Goal: Transaction & Acquisition: Purchase product/service

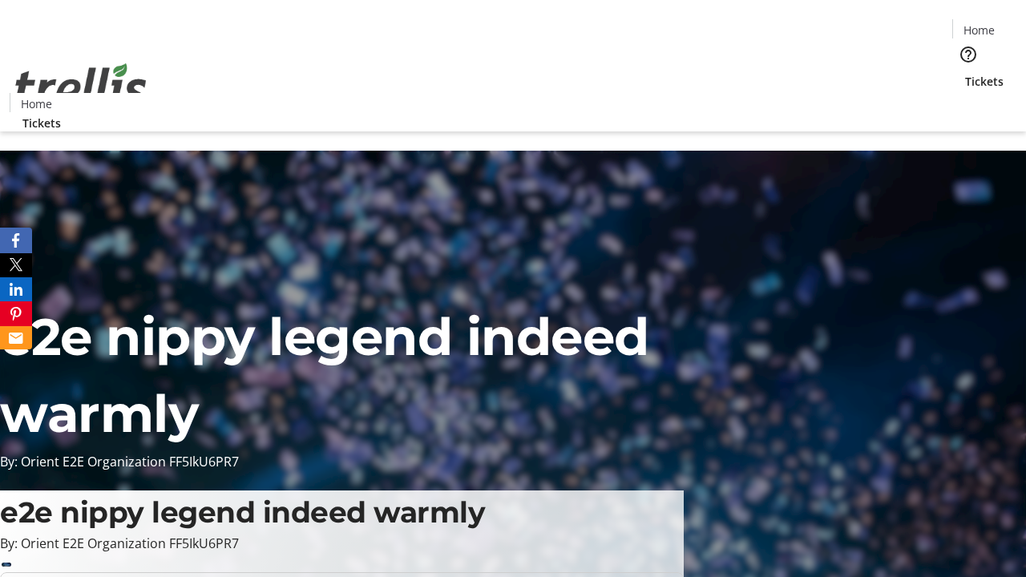
click at [965, 73] on span "Tickets" at bounding box center [984, 81] width 38 height 17
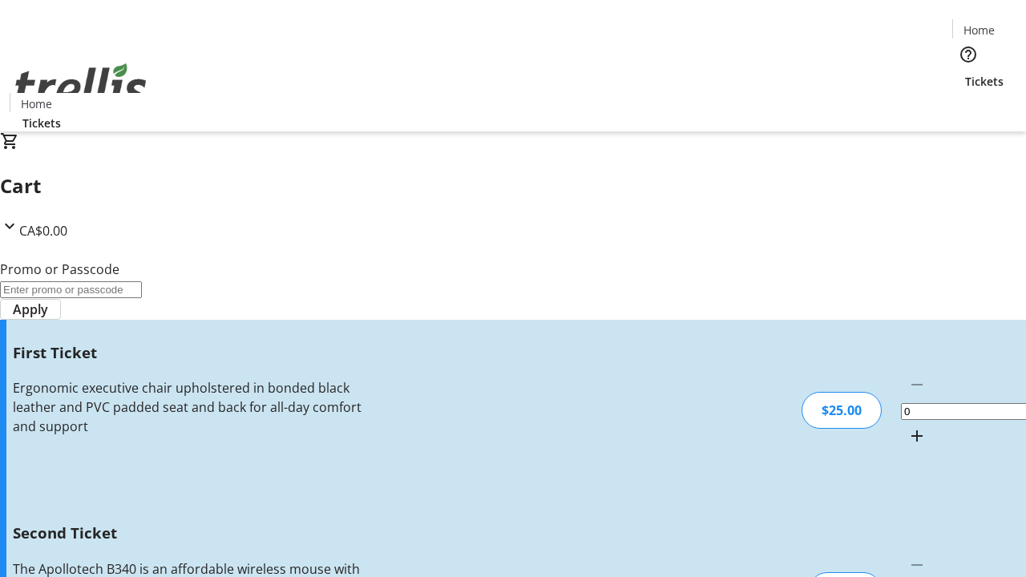
click at [907, 426] on mat-icon "Increment by one" at bounding box center [916, 435] width 19 height 19
type input "1"
type input "2"
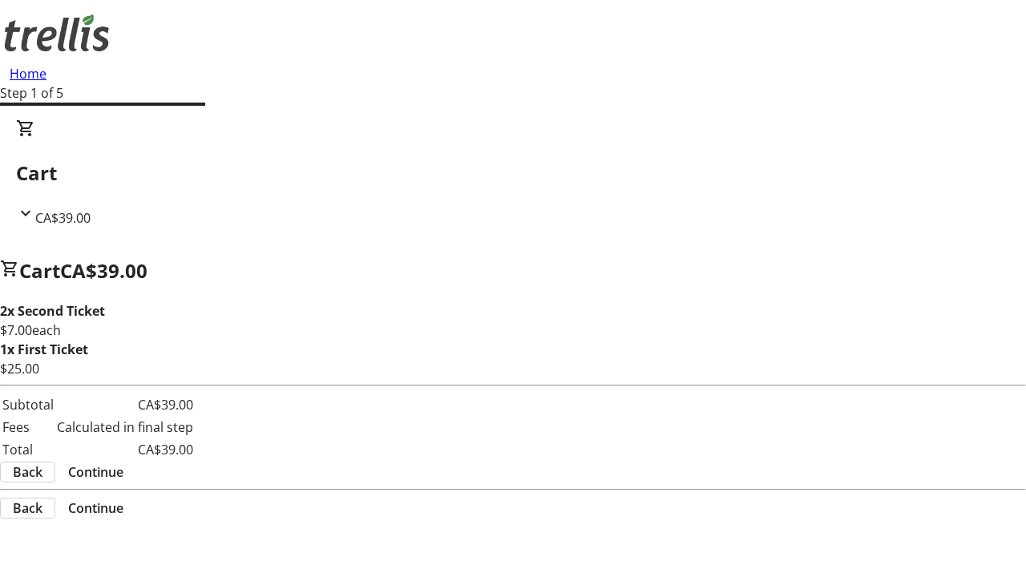
click at [123, 475] on span "Continue" at bounding box center [95, 472] width 55 height 19
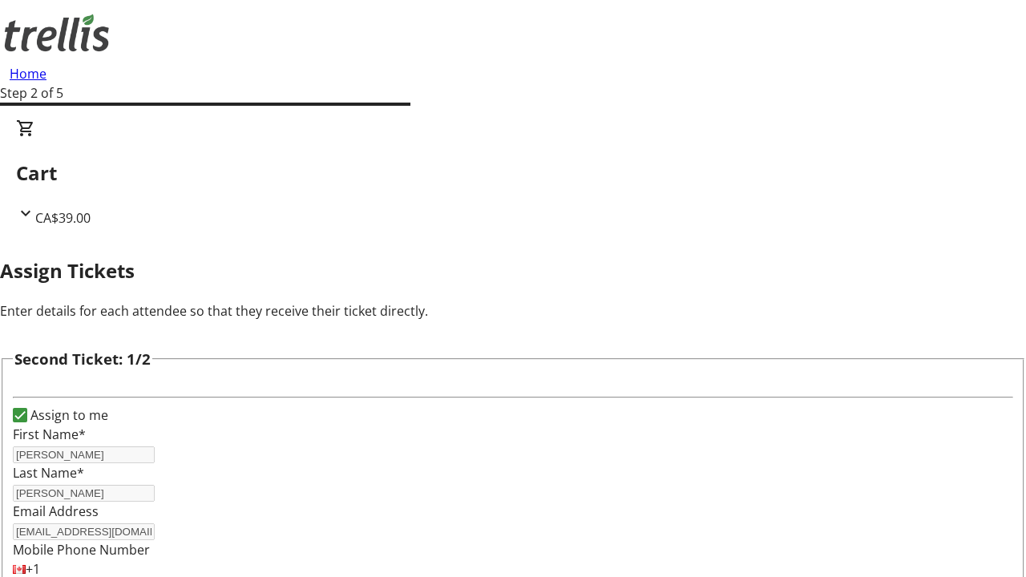
scroll to position [262, 0]
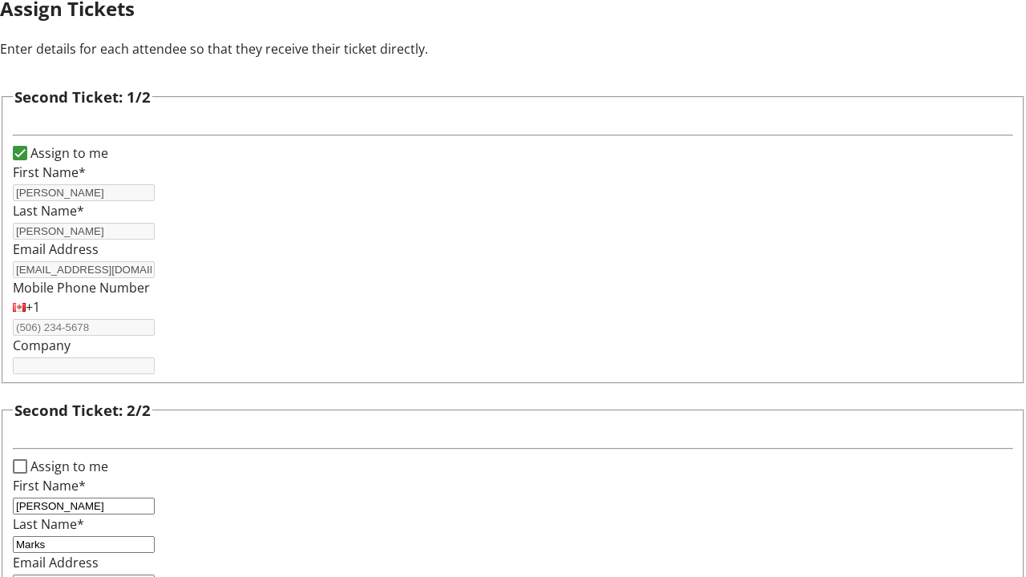
type input "[PERSON_NAME][EMAIL_ADDRESS][DOMAIN_NAME]"
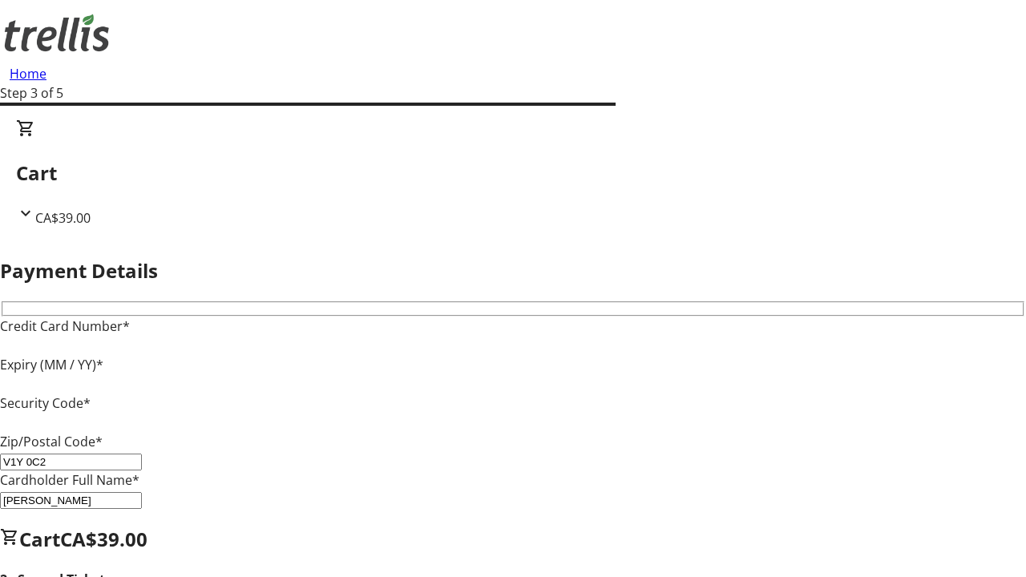
type input "V1Y 0C2"
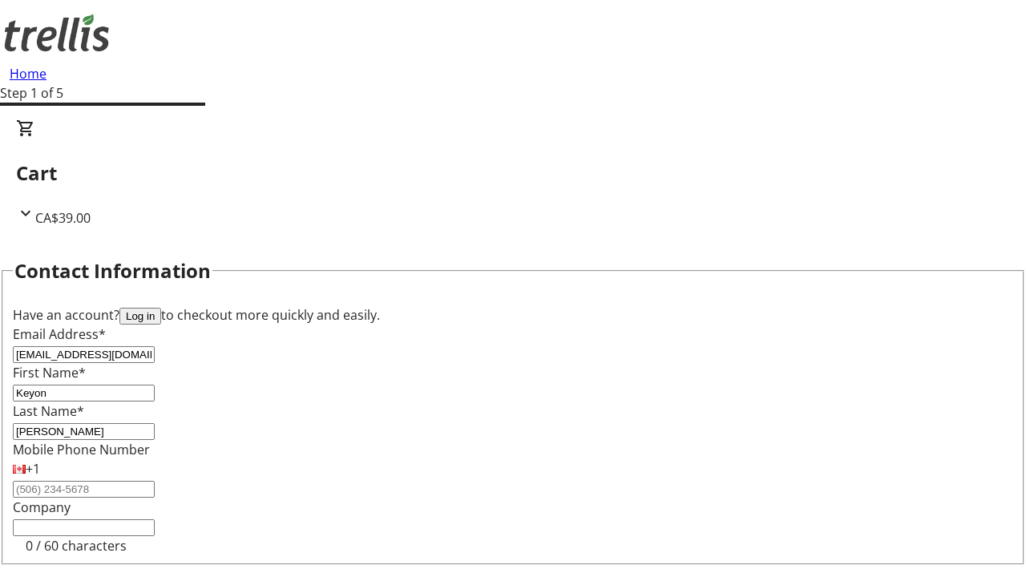
type input "[PERSON_NAME]"
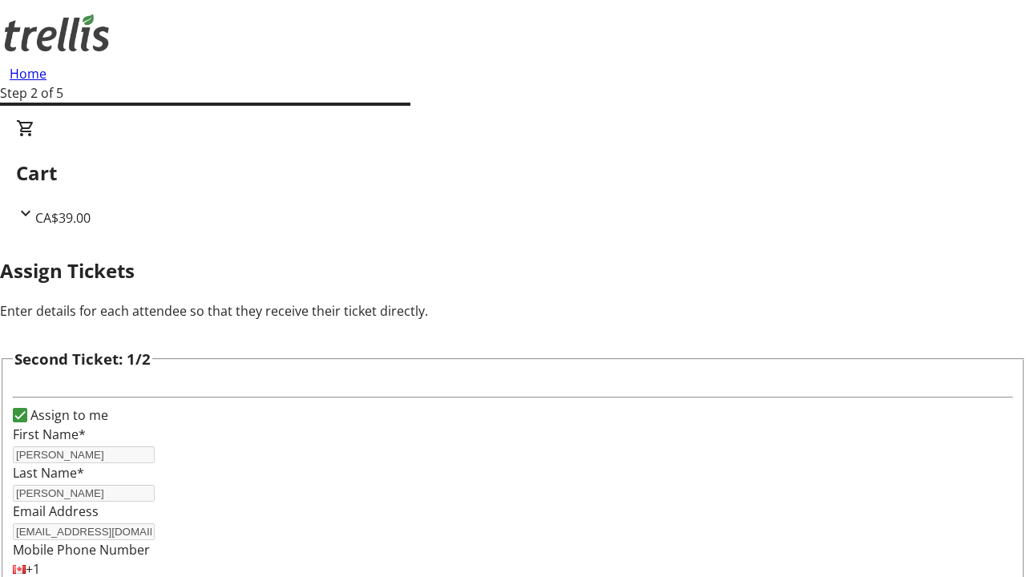
type input "New"
type input "Name"
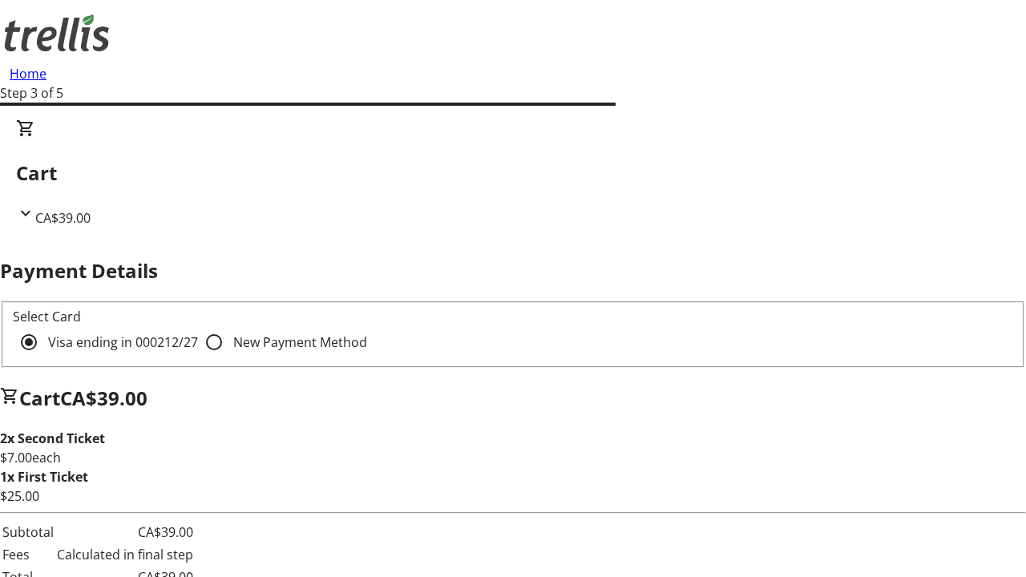
click at [198, 326] on input "New Payment Method" at bounding box center [214, 342] width 32 height 32
radio input "true"
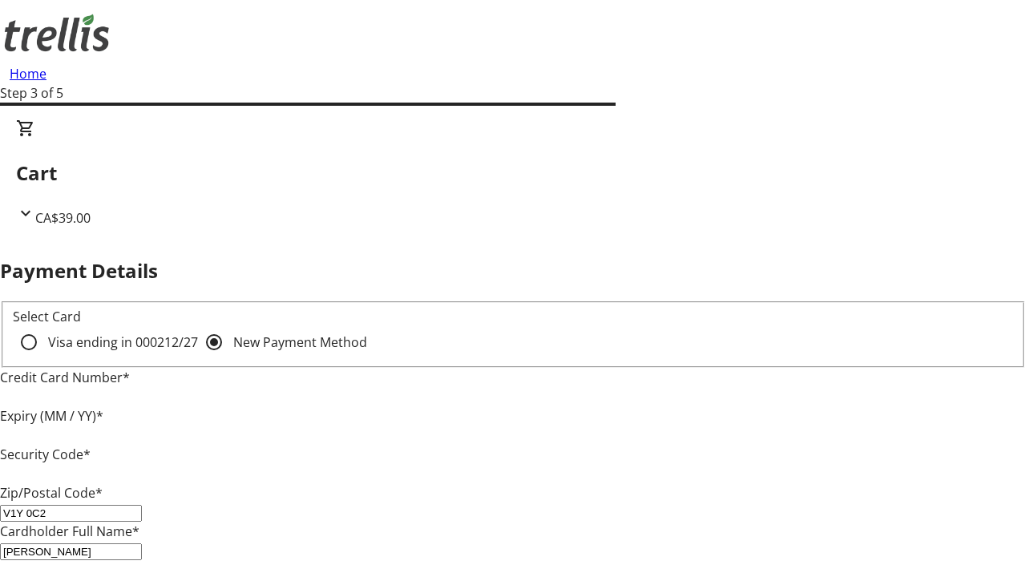
type input "V1Y 0C2"
